Goal: Task Accomplishment & Management: Use online tool/utility

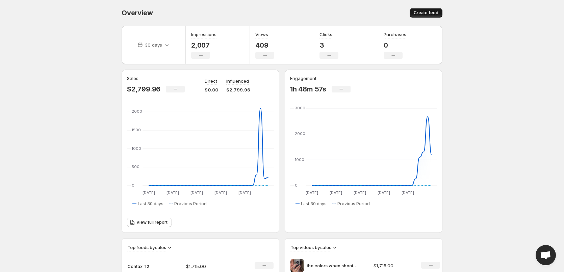
click at [426, 10] on button "Create feed" at bounding box center [426, 12] width 33 height 9
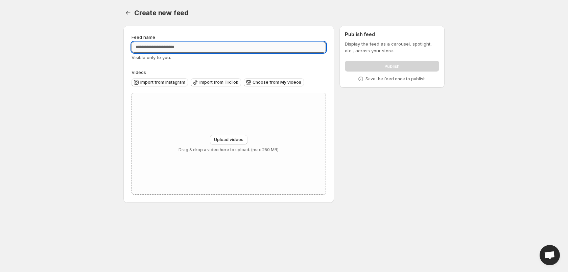
click at [182, 46] on input "Feed name" at bounding box center [228, 47] width 194 height 11
type input "**********"
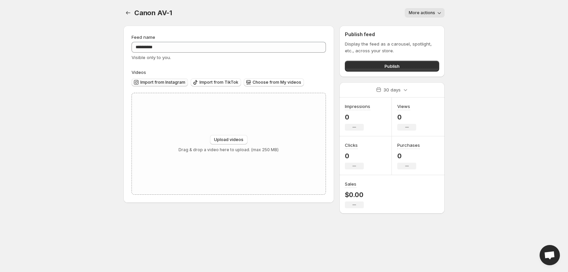
click at [147, 80] on span "Import from Instagram" at bounding box center [162, 82] width 45 height 5
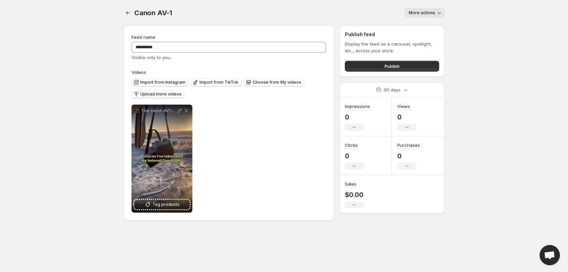
click at [174, 82] on span "Import from Instagram" at bounding box center [162, 82] width 45 height 5
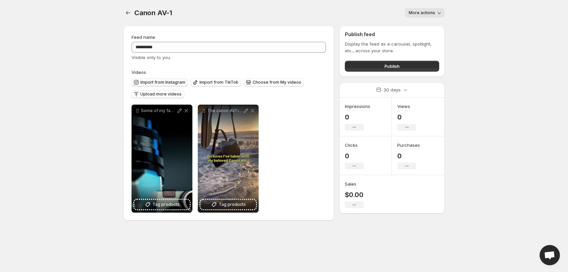
click at [156, 80] on span "Import from Instagram" at bounding box center [162, 82] width 45 height 5
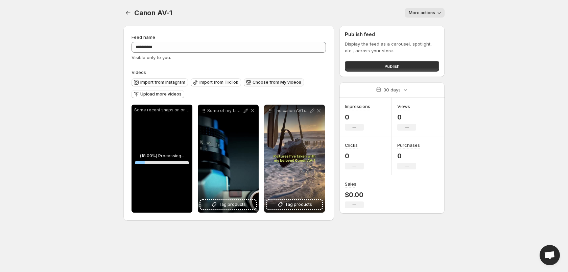
click at [273, 84] on span "Choose from My videos" at bounding box center [276, 82] width 49 height 5
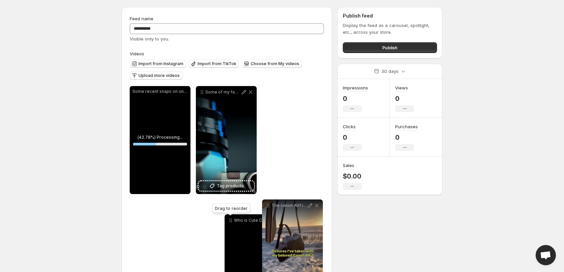
scroll to position [22, 0]
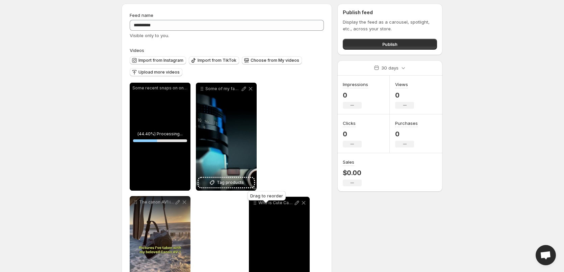
drag, startPoint x: 137, startPoint y: 113, endPoint x: 254, endPoint y: 204, distance: 149.2
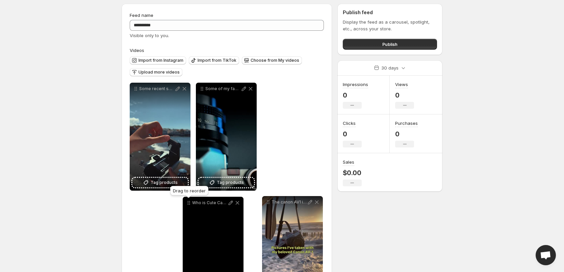
drag, startPoint x: 266, startPoint y: 89, endPoint x: 187, endPoint y: 203, distance: 139.1
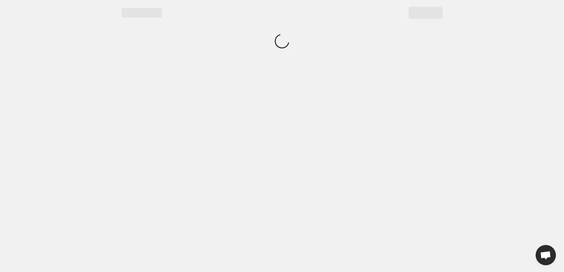
scroll to position [0, 0]
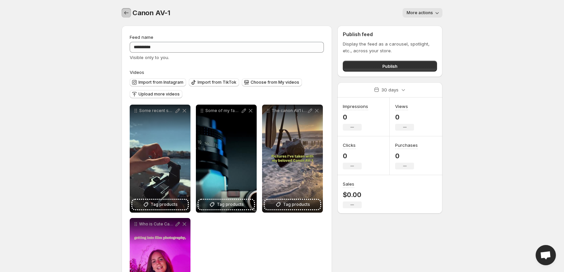
click at [128, 9] on button "Settings" at bounding box center [126, 12] width 9 height 9
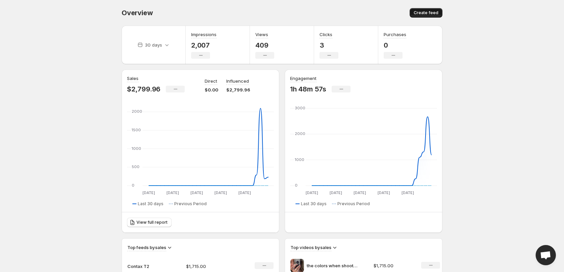
click at [418, 9] on button "Create feed" at bounding box center [426, 12] width 33 height 9
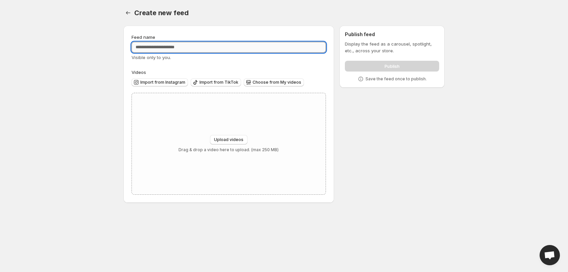
click at [165, 47] on input "Feed name" at bounding box center [228, 47] width 194 height 11
type input "**********"
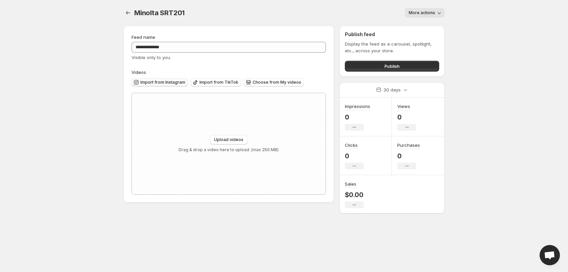
click at [149, 80] on span "Import from Instagram" at bounding box center [162, 82] width 45 height 5
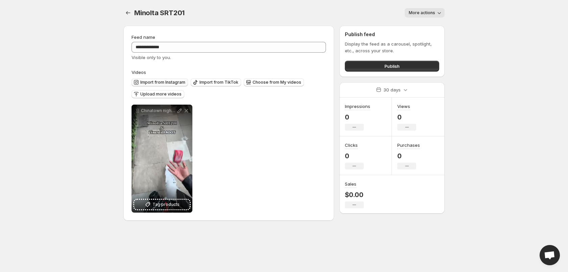
click at [167, 81] on span "Import from Instagram" at bounding box center [162, 82] width 45 height 5
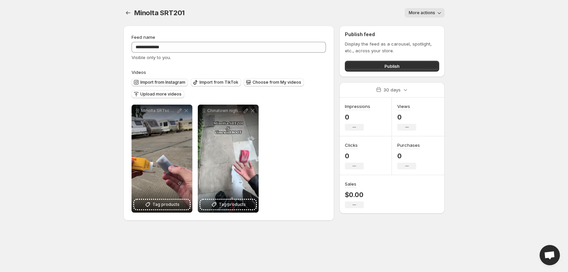
click at [155, 82] on span "Import from Instagram" at bounding box center [162, 82] width 45 height 5
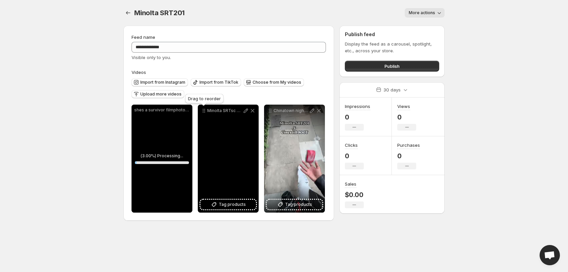
drag, startPoint x: 155, startPoint y: 113, endPoint x: 213, endPoint y: 117, distance: 57.9
click at [213, 124] on div "**********" at bounding box center [227, 159] width 193 height 108
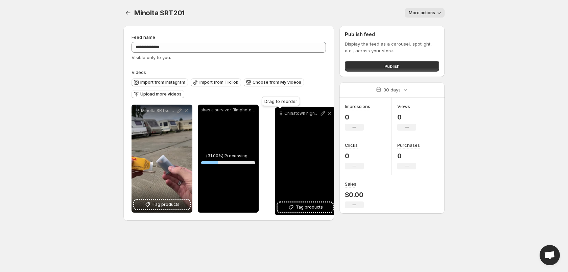
drag, startPoint x: 272, startPoint y: 111, endPoint x: 283, endPoint y: 114, distance: 11.1
click at [283, 114] on icon at bounding box center [280, 113] width 7 height 7
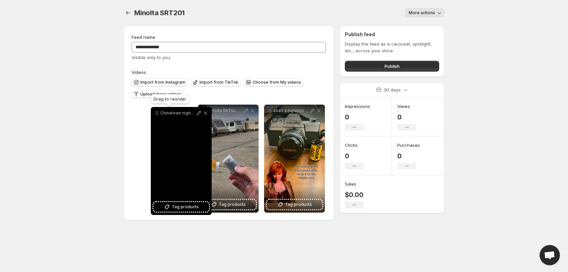
drag, startPoint x: 270, startPoint y: 110, endPoint x: 156, endPoint y: 113, distance: 113.2
click at [156, 113] on icon at bounding box center [156, 113] width 7 height 7
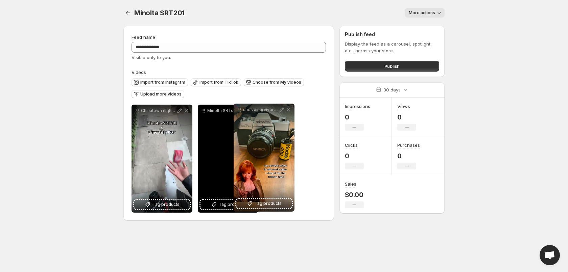
drag, startPoint x: 269, startPoint y: 112, endPoint x: 219, endPoint y: 109, distance: 50.4
click at [236, 109] on icon at bounding box center [239, 109] width 7 height 7
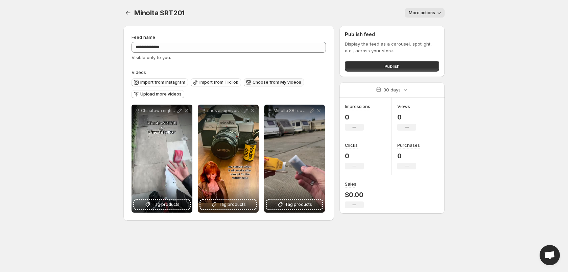
click at [261, 80] on button "Choose from My videos" at bounding box center [274, 82] width 60 height 8
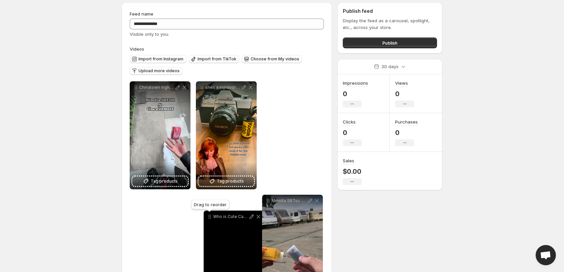
scroll to position [25, 0]
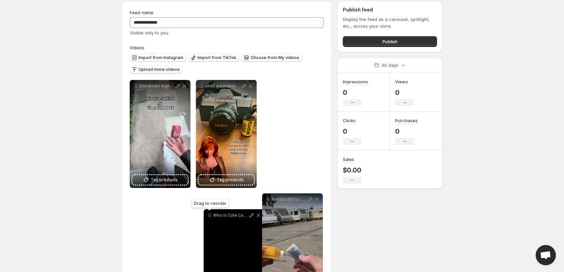
drag, startPoint x: 136, startPoint y: 113, endPoint x: 214, endPoint y: 207, distance: 122.6
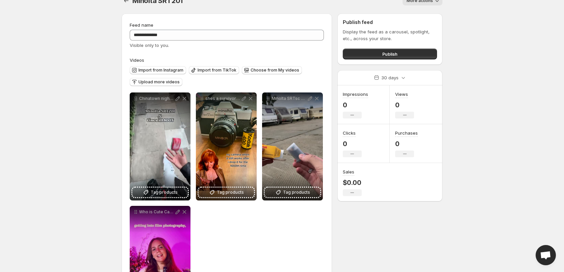
scroll to position [0, 0]
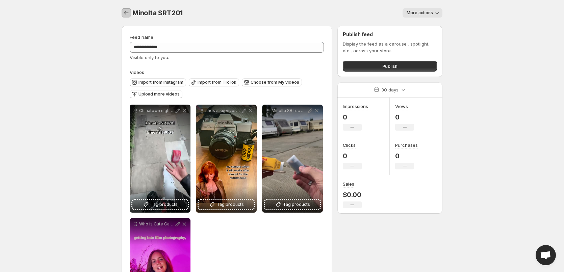
click at [129, 13] on icon "Settings" at bounding box center [126, 12] width 7 height 7
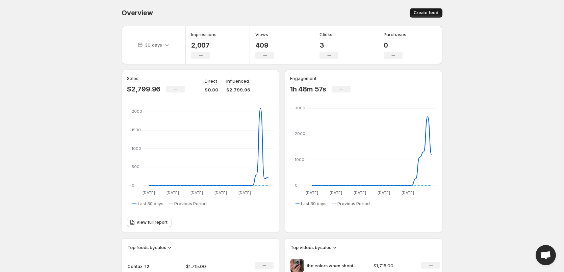
click at [423, 16] on button "Create feed" at bounding box center [426, 12] width 33 height 9
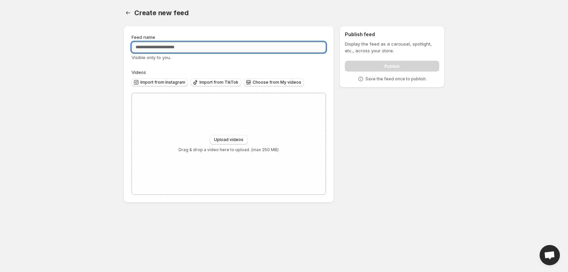
click at [164, 48] on input "Feed name" at bounding box center [228, 47] width 194 height 11
click at [170, 47] on input "**********" at bounding box center [228, 47] width 194 height 11
type input "**********"
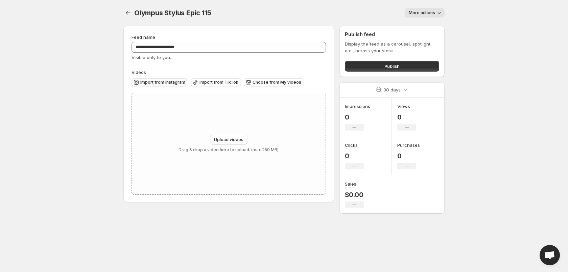
click at [166, 83] on span "Import from Instagram" at bounding box center [162, 82] width 45 height 5
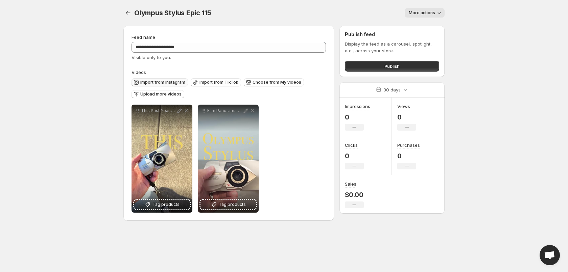
click at [156, 83] on span "Import from Instagram" at bounding box center [162, 82] width 45 height 5
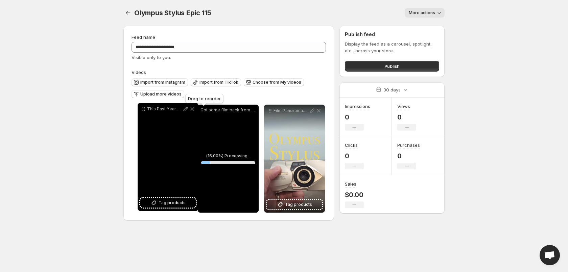
drag, startPoint x: 207, startPoint y: 112, endPoint x: 145, endPoint y: 110, distance: 62.2
click at [145, 110] on icon at bounding box center [143, 109] width 7 height 7
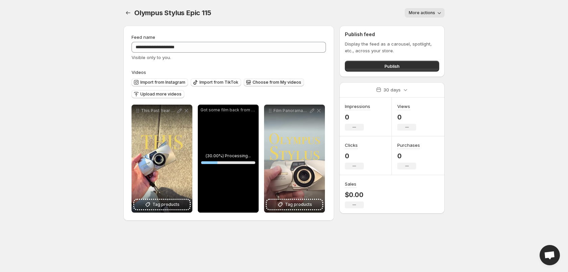
click at [279, 82] on span "Choose from My videos" at bounding box center [276, 82] width 49 height 5
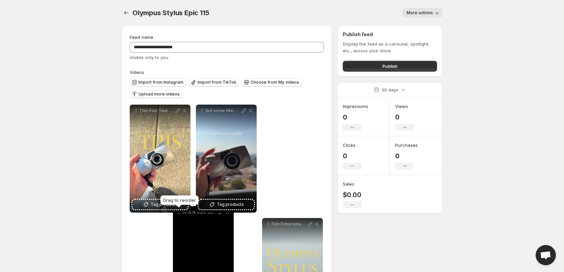
drag, startPoint x: 136, startPoint y: 114, endPoint x: 181, endPoint y: 210, distance: 106.3
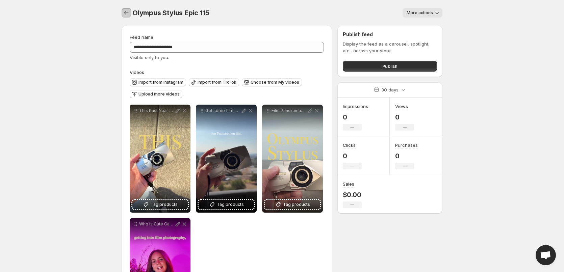
click at [127, 13] on icon "Settings" at bounding box center [126, 12] width 7 height 7
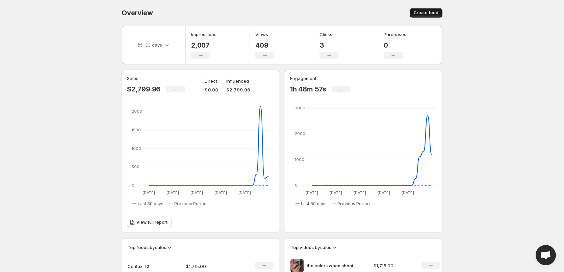
click at [426, 13] on span "Create feed" at bounding box center [426, 12] width 25 height 5
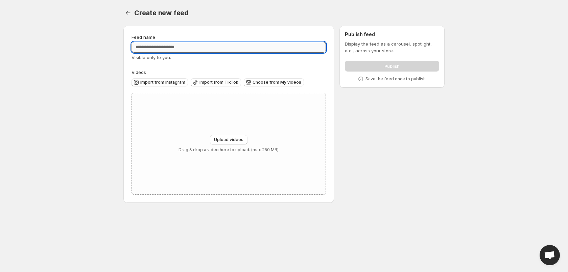
click at [195, 47] on input "Feed name" at bounding box center [228, 47] width 194 height 11
type input "**********"
click at [167, 82] on span "Import from Instagram" at bounding box center [162, 82] width 45 height 5
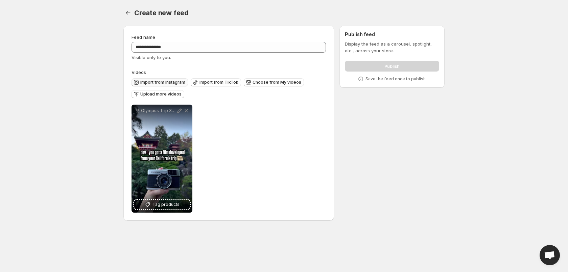
click at [171, 83] on span "Import from Instagram" at bounding box center [162, 82] width 45 height 5
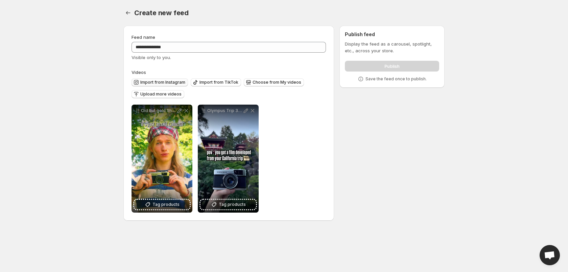
click at [158, 84] on span "Import from Instagram" at bounding box center [162, 82] width 45 height 5
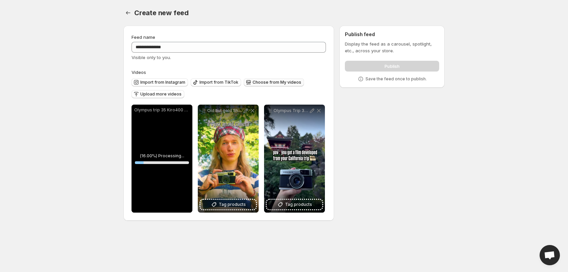
click at [258, 84] on span "Choose from My videos" at bounding box center [276, 82] width 49 height 5
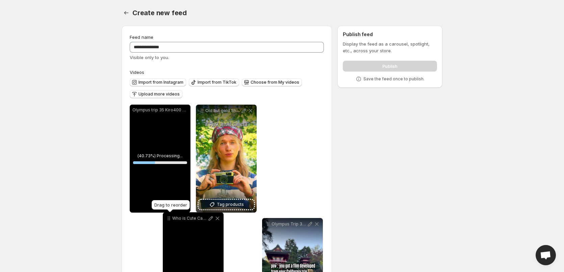
drag, startPoint x: 157, startPoint y: 169, endPoint x: 166, endPoint y: 219, distance: 51.1
